Goal: Use online tool/utility: Use online tool/utility

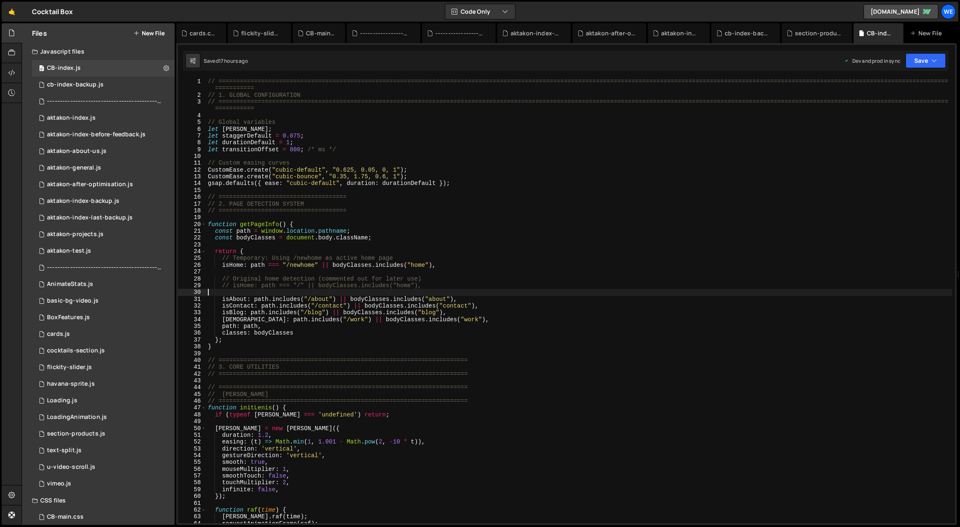
click at [661, 295] on div "// ============================================================================…" at bounding box center [579, 311] width 747 height 466
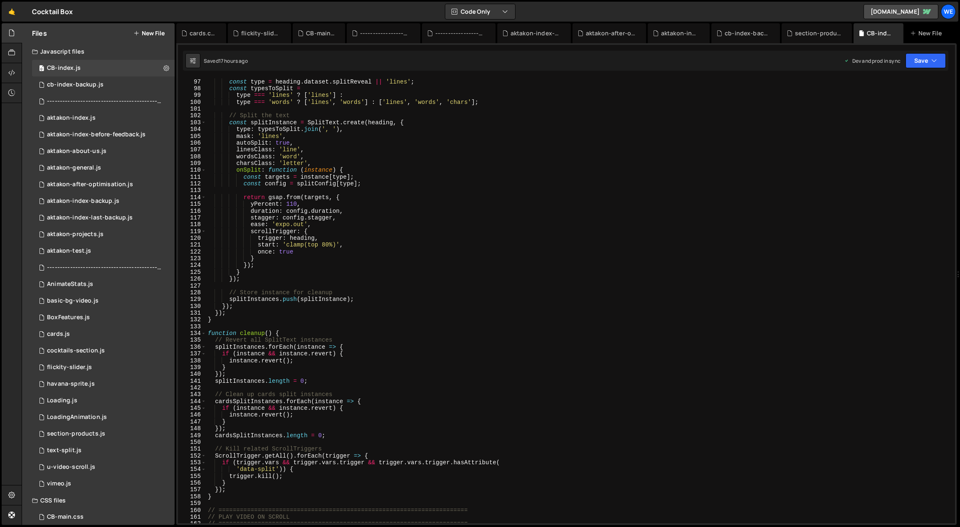
scroll to position [1044, 0]
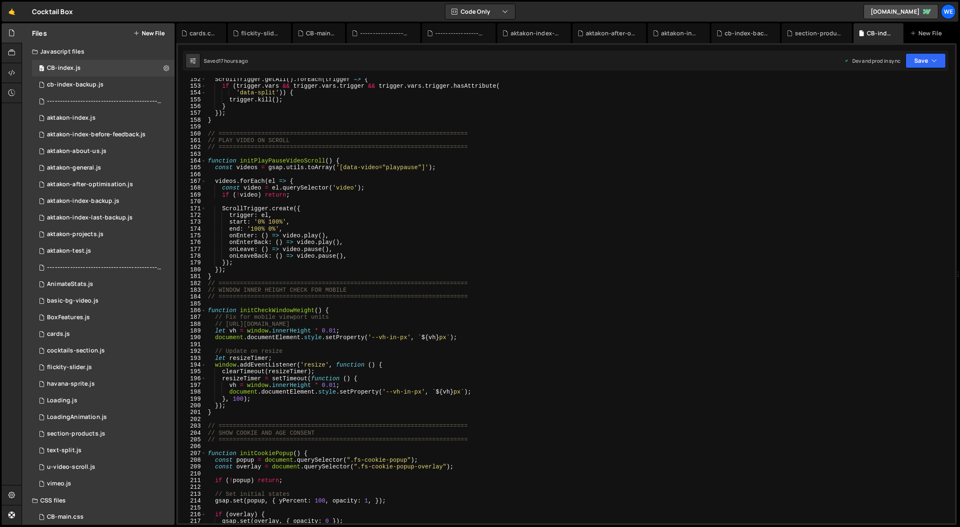
click at [408, 393] on div "ScrollTrigger . getAll ( ) . forEach ( trigger => { if ( trigger . vars && trig…" at bounding box center [579, 306] width 747 height 460
type textarea "document.documentElement.style.setProperty('--vh-in-px', `${vh}px`);"
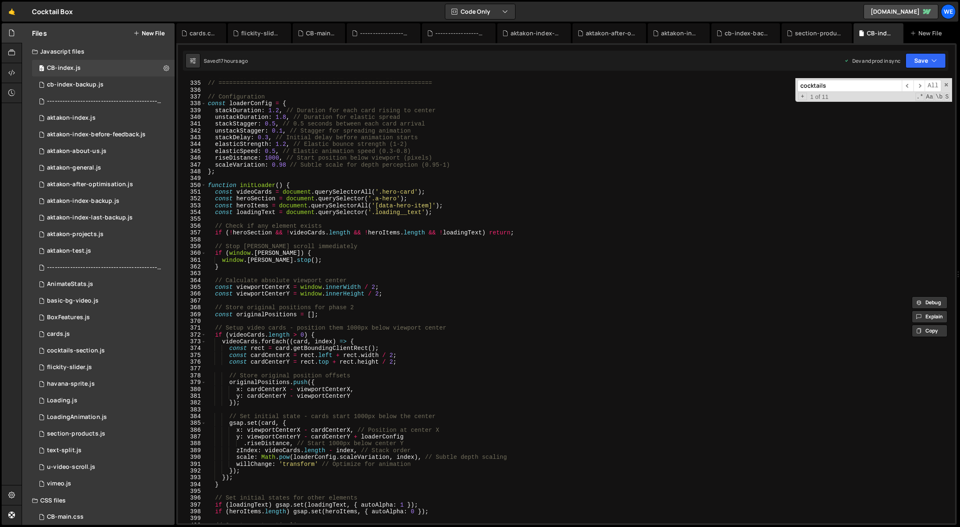
scroll to position [2536, 0]
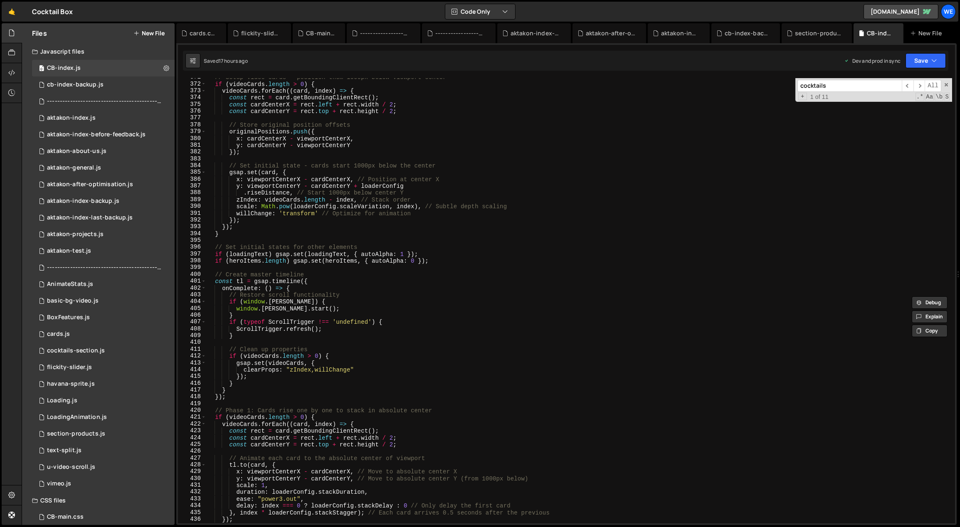
click at [841, 88] on input "cocktails" at bounding box center [850, 86] width 104 height 12
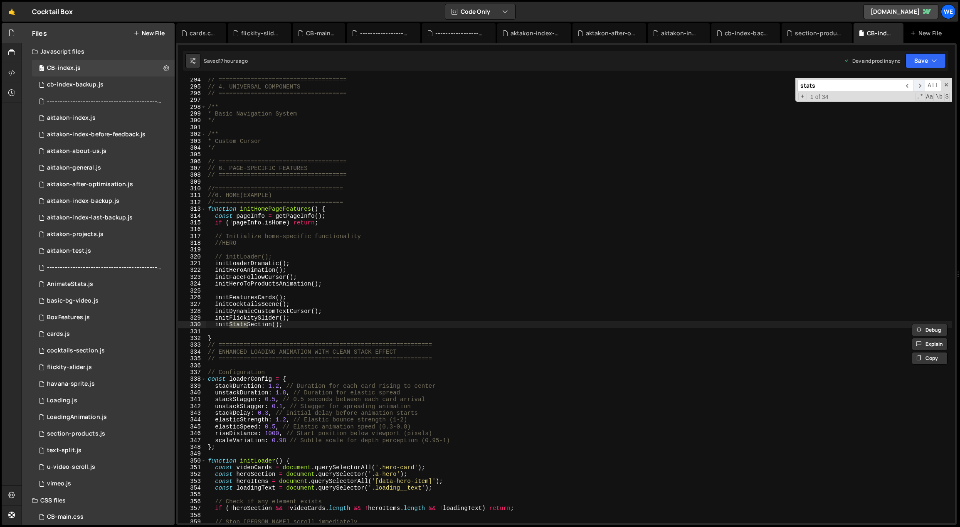
type input "stats"
click at [923, 87] on span "​" at bounding box center [920, 86] width 12 height 12
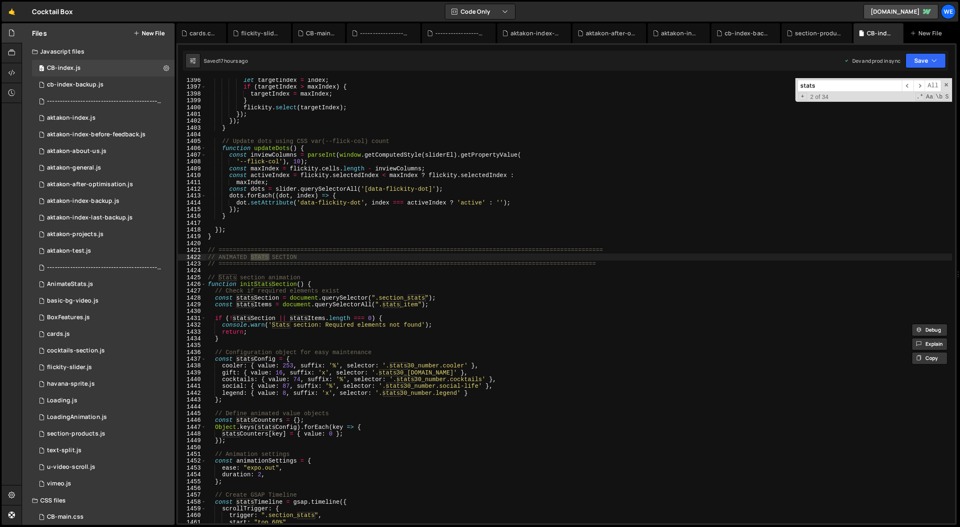
scroll to position [9557, 0]
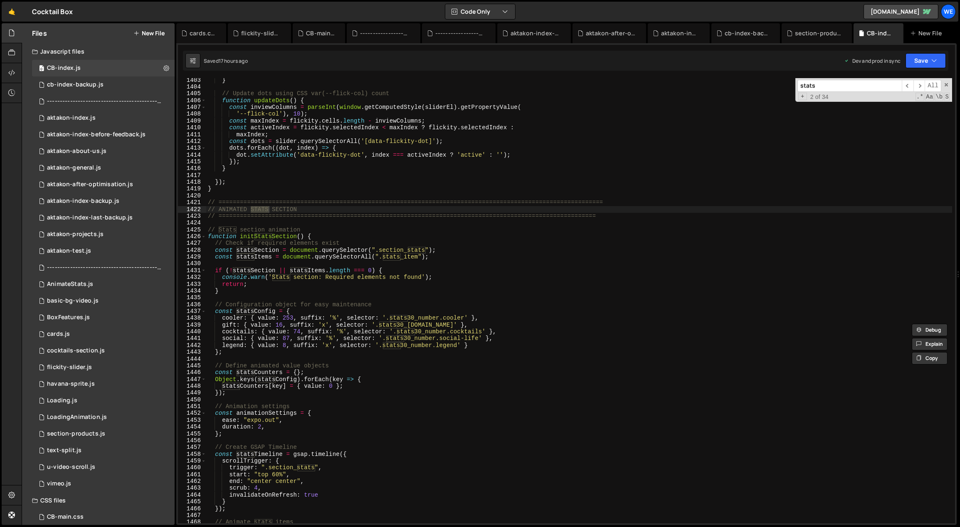
type textarea "console.warn('Stats section: Required elements not found');"
click at [488, 279] on div "} // Update dots using CSS var(--flick-col) count function updateDots ( ) { con…" at bounding box center [579, 307] width 747 height 460
